Goal: Use online tool/utility: Utilize a website feature to perform a specific function

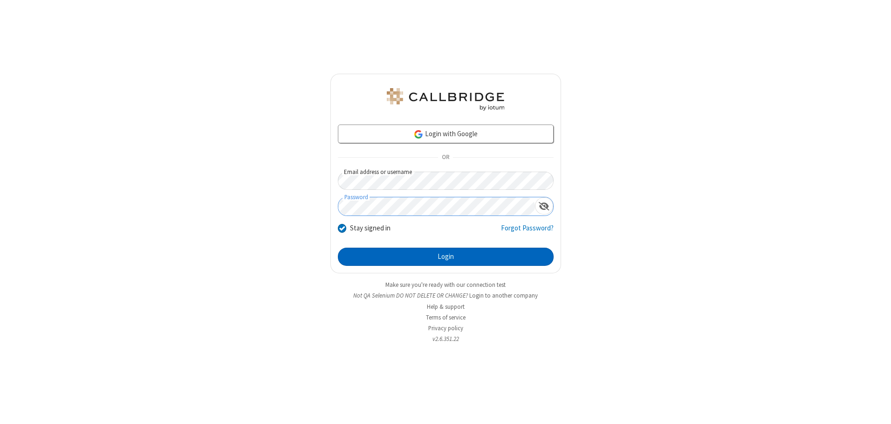
click at [446, 256] on button "Login" at bounding box center [446, 257] width 216 height 19
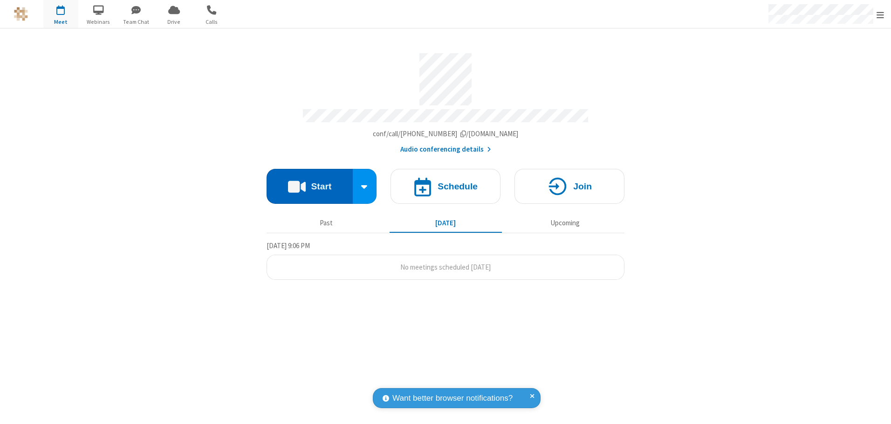
click at [310, 183] on button "Start" at bounding box center [310, 186] width 86 height 35
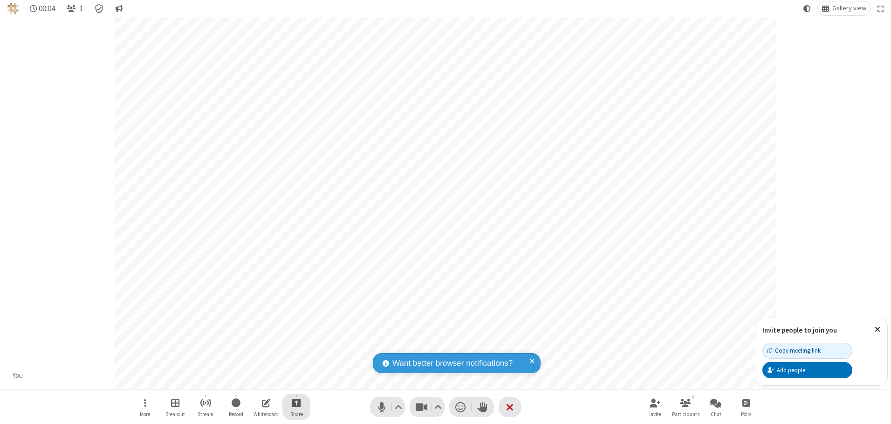
click at [296, 402] on span "Start sharing" at bounding box center [296, 403] width 9 height 12
click at [259, 380] on span "Share my screen" at bounding box center [259, 381] width 11 height 8
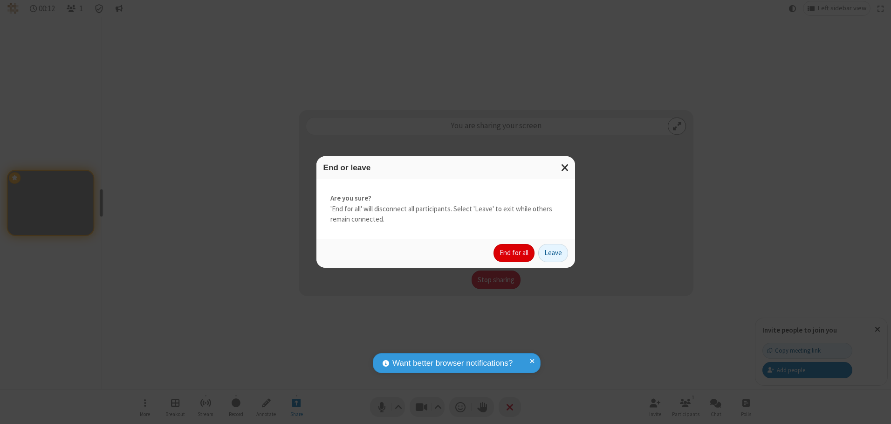
click at [515, 253] on button "End for all" at bounding box center [514, 253] width 41 height 19
